Goal: Learn about a topic

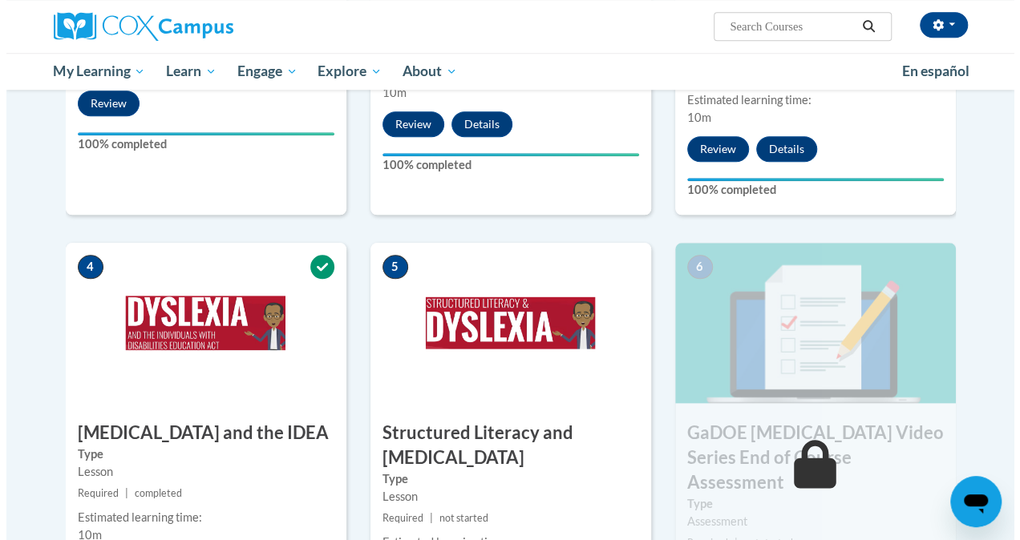
scroll to position [826, 0]
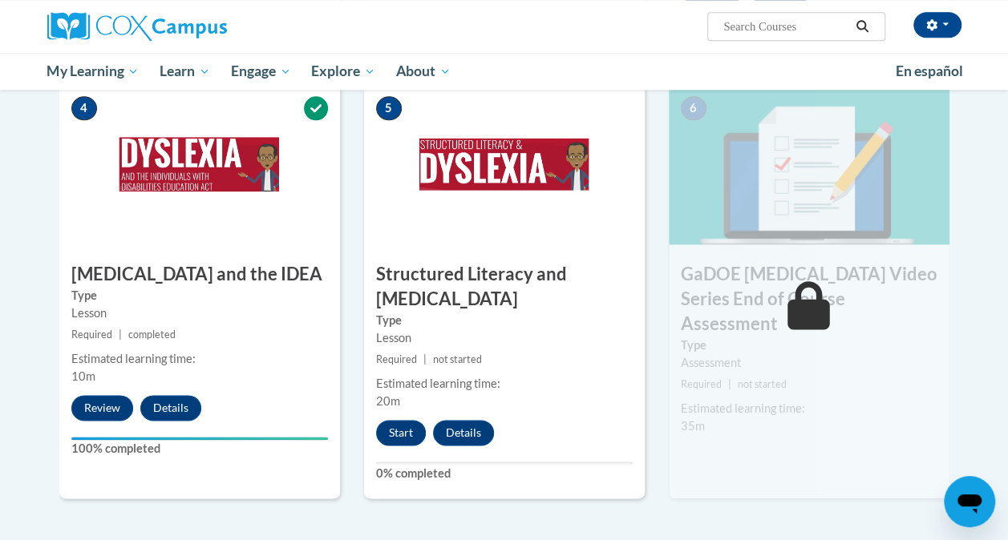
click at [948, 400] on div "Estimated learning time: 35m" at bounding box center [809, 417] width 281 height 35
click at [402, 430] on button "Start" at bounding box center [401, 433] width 50 height 26
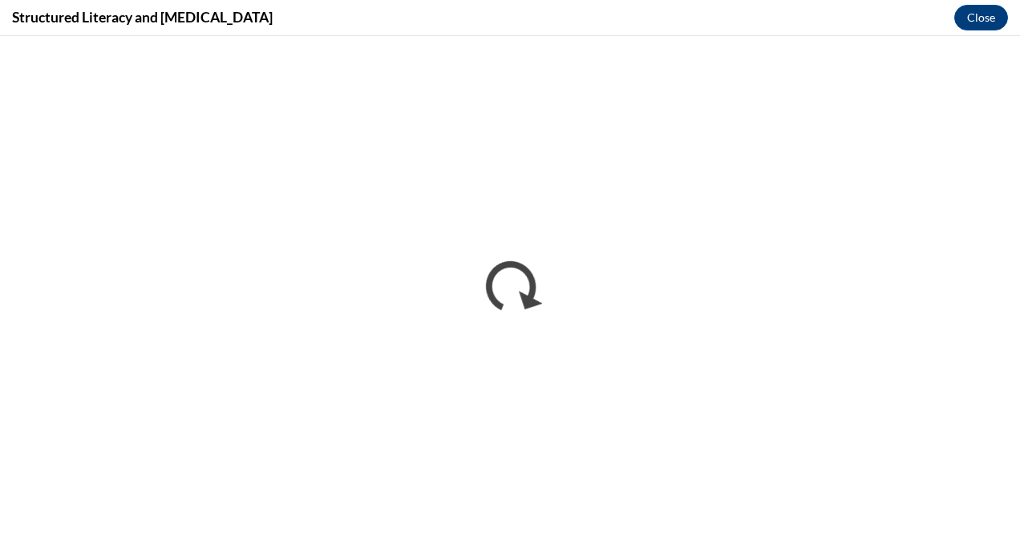
scroll to position [0, 0]
